Goal: Find specific page/section: Find specific page/section

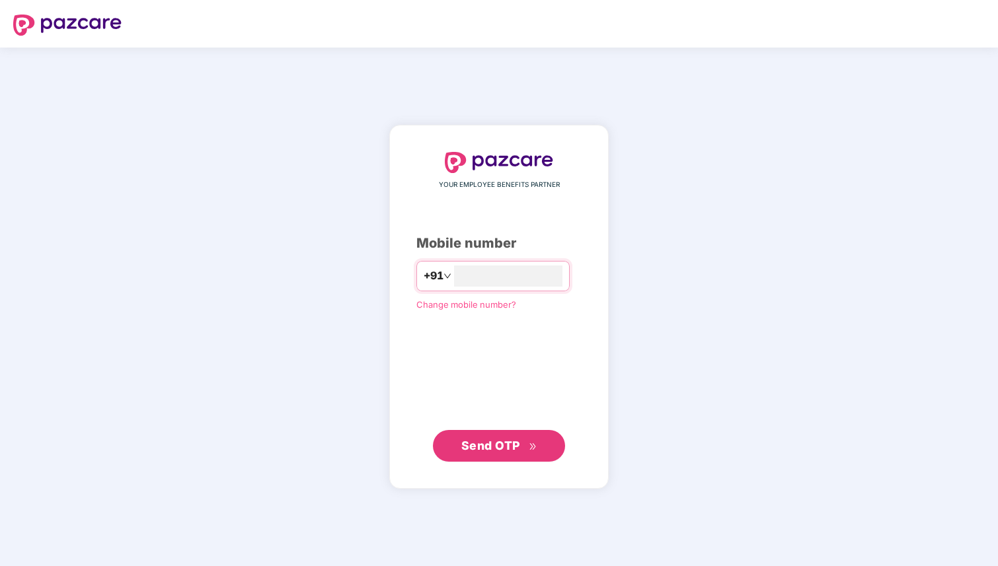
type input "**********"
click at [488, 429] on div "**********" at bounding box center [498, 307] width 165 height 311
click at [485, 445] on span "Send OTP" at bounding box center [490, 445] width 59 height 14
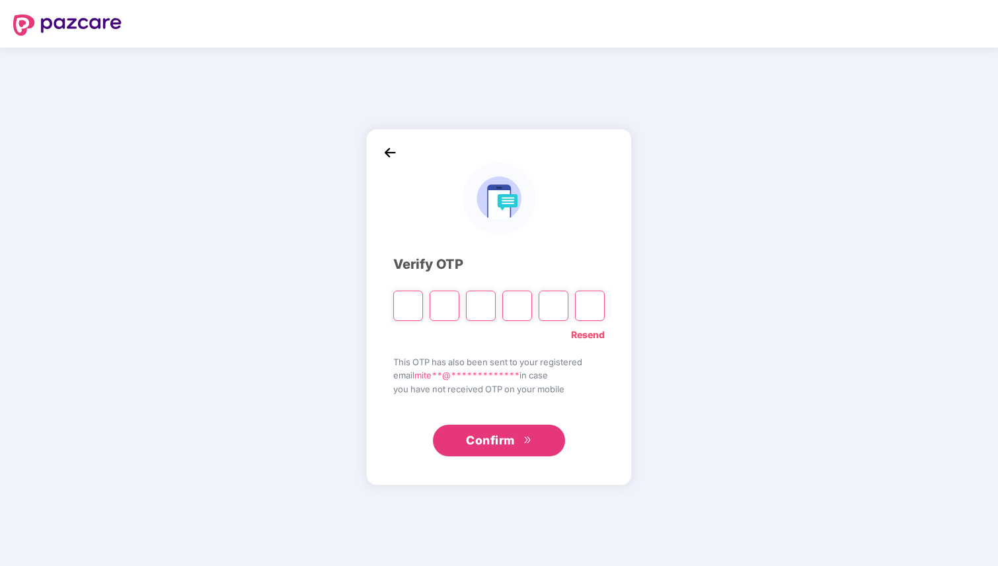
paste input "*"
type input "*"
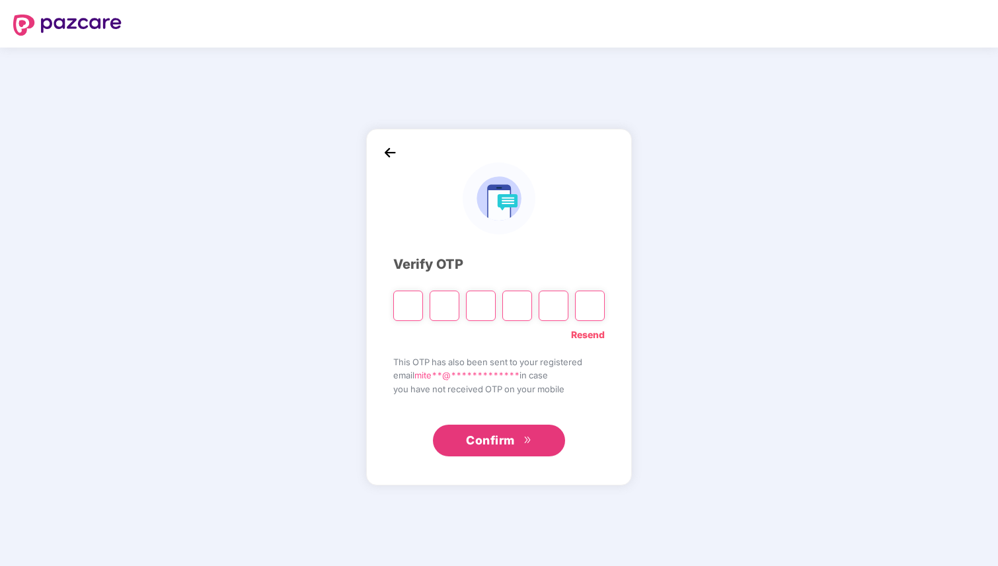
type input "*"
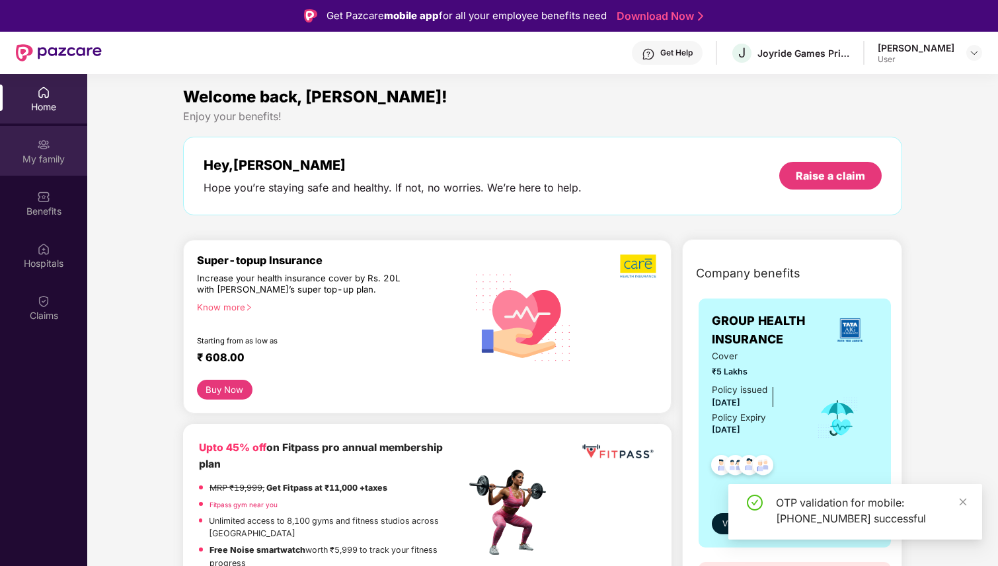
click at [46, 159] on div "My family" at bounding box center [43, 159] width 87 height 13
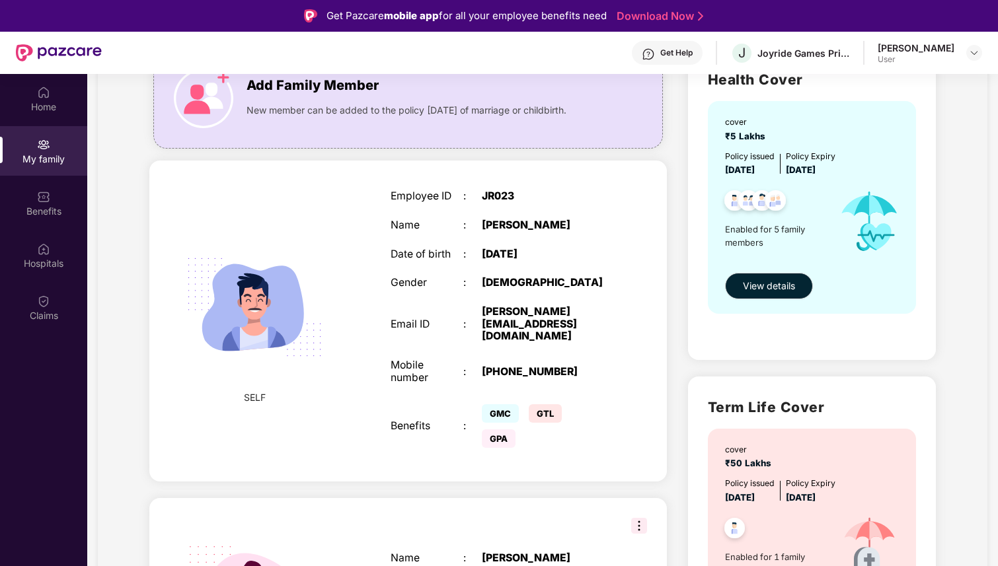
scroll to position [118, 0]
click at [772, 288] on span "View details" at bounding box center [769, 287] width 52 height 15
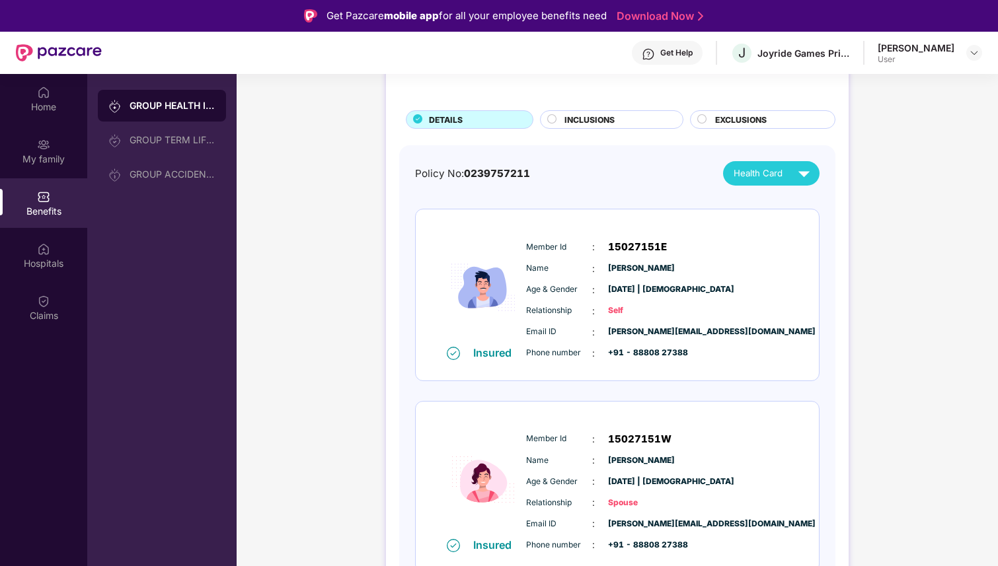
scroll to position [61, 0]
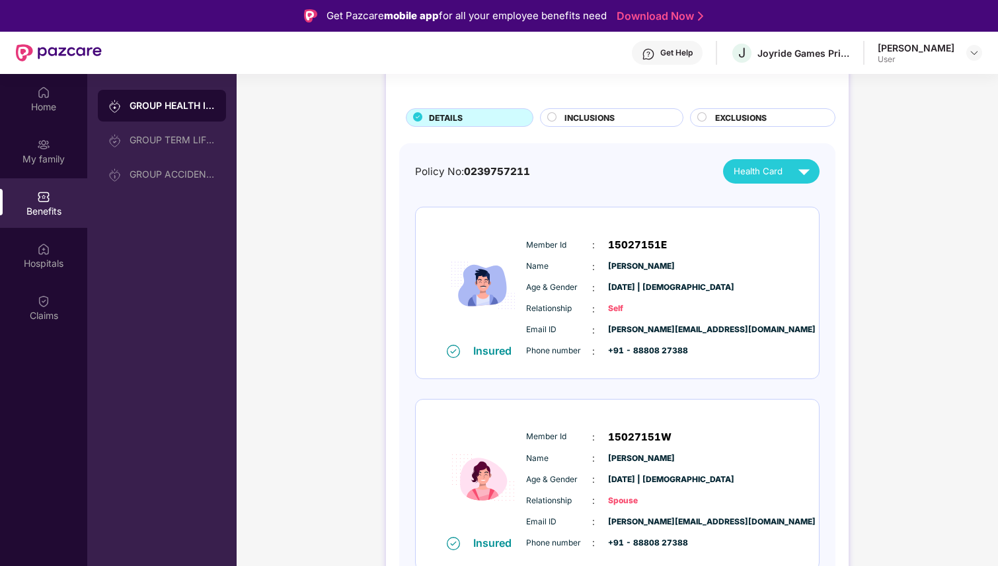
click at [477, 289] on img at bounding box center [483, 285] width 79 height 116
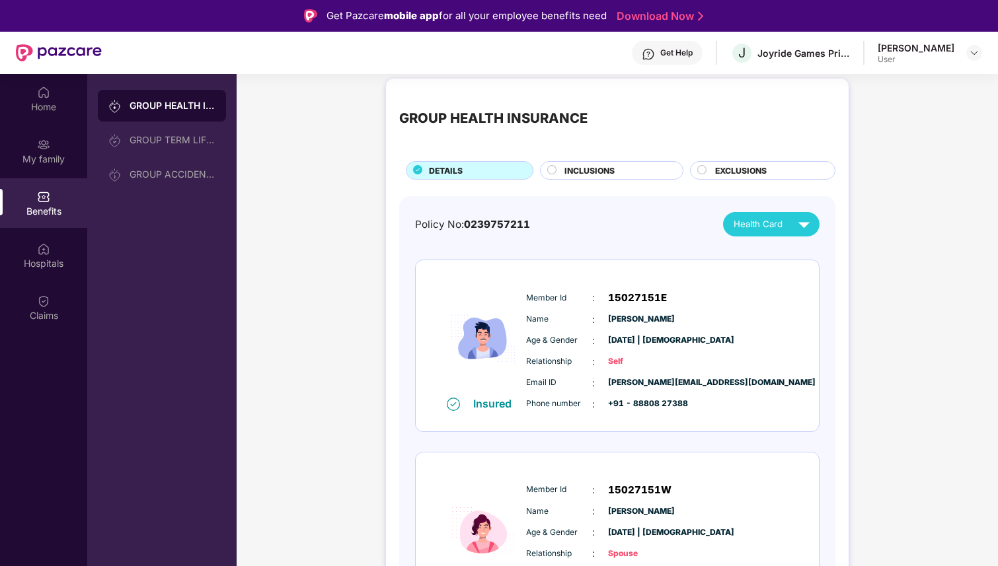
scroll to position [3, 0]
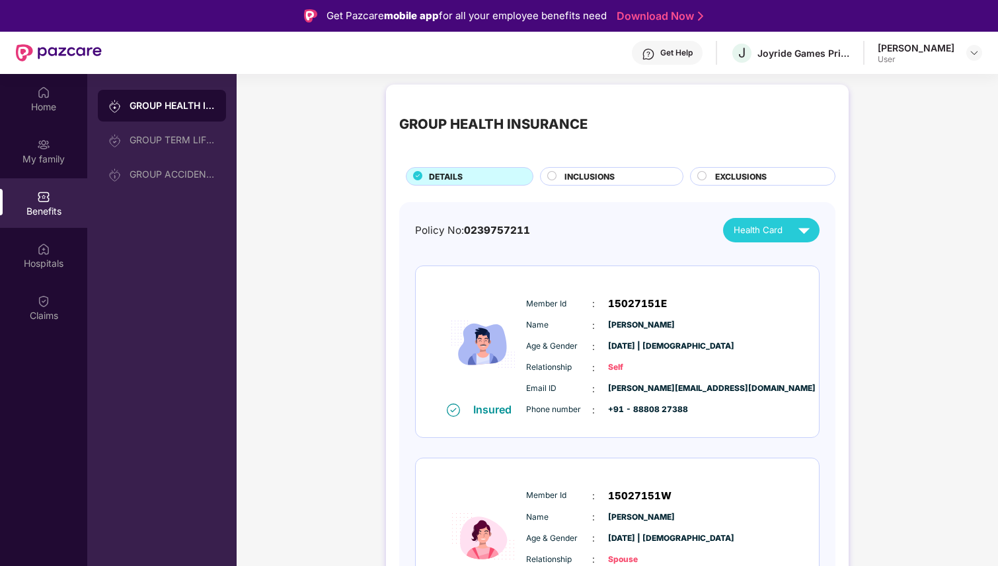
click at [726, 231] on button "Health Card" at bounding box center [771, 230] width 97 height 24
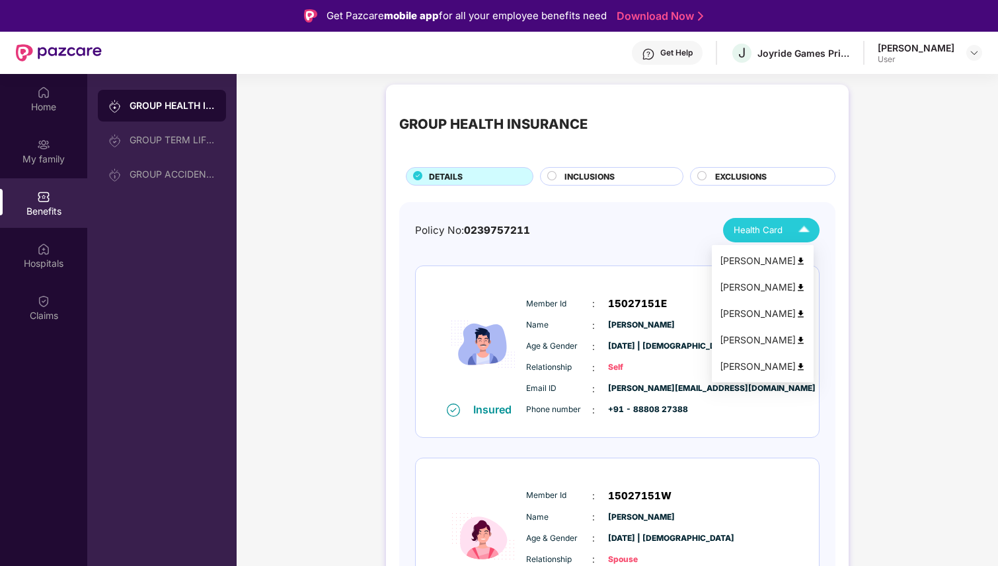
click at [762, 264] on div "[PERSON_NAME]" at bounding box center [763, 261] width 86 height 15
